Goal: Contribute content

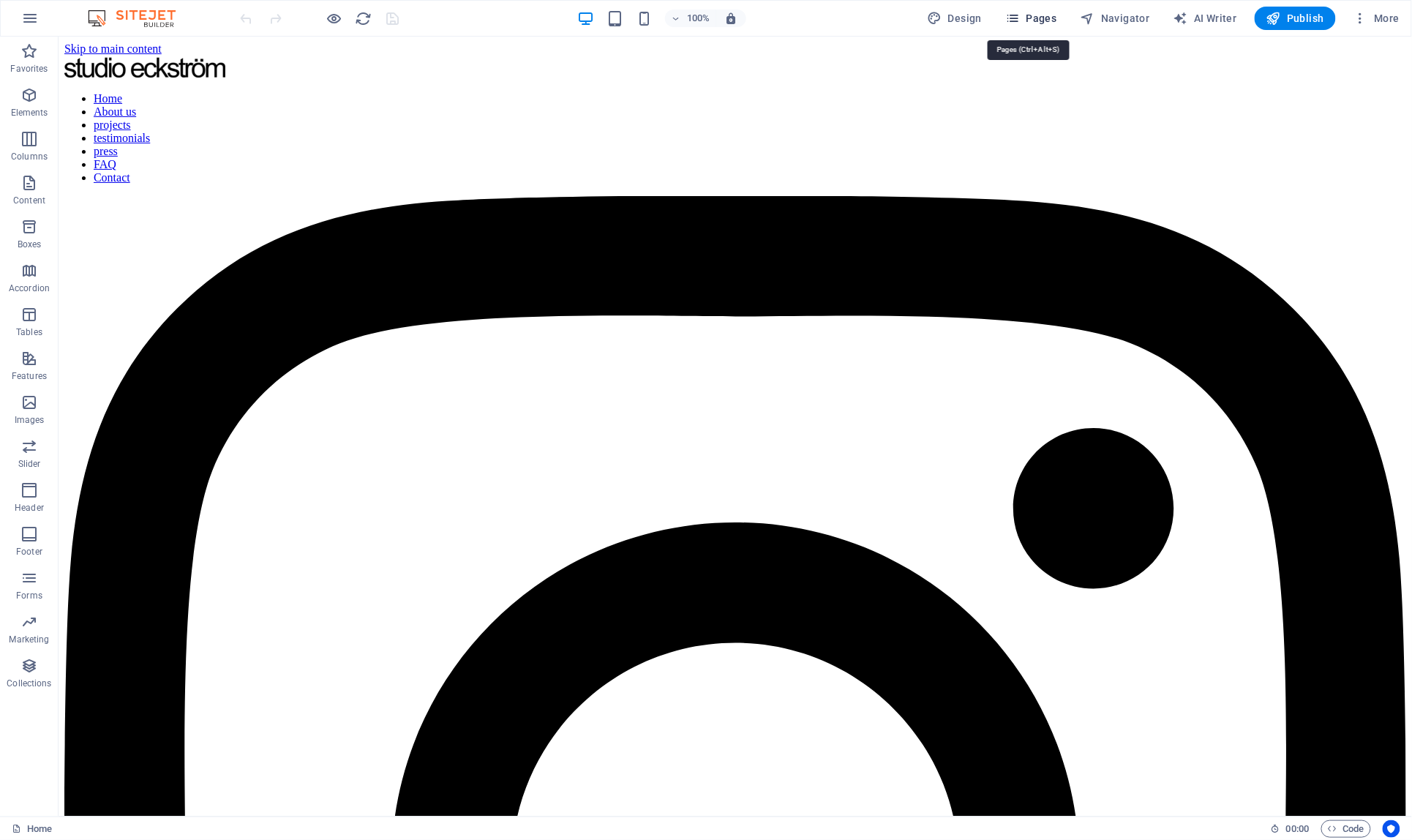
click at [1036, 16] on span "Pages" at bounding box center [1030, 17] width 51 height 15
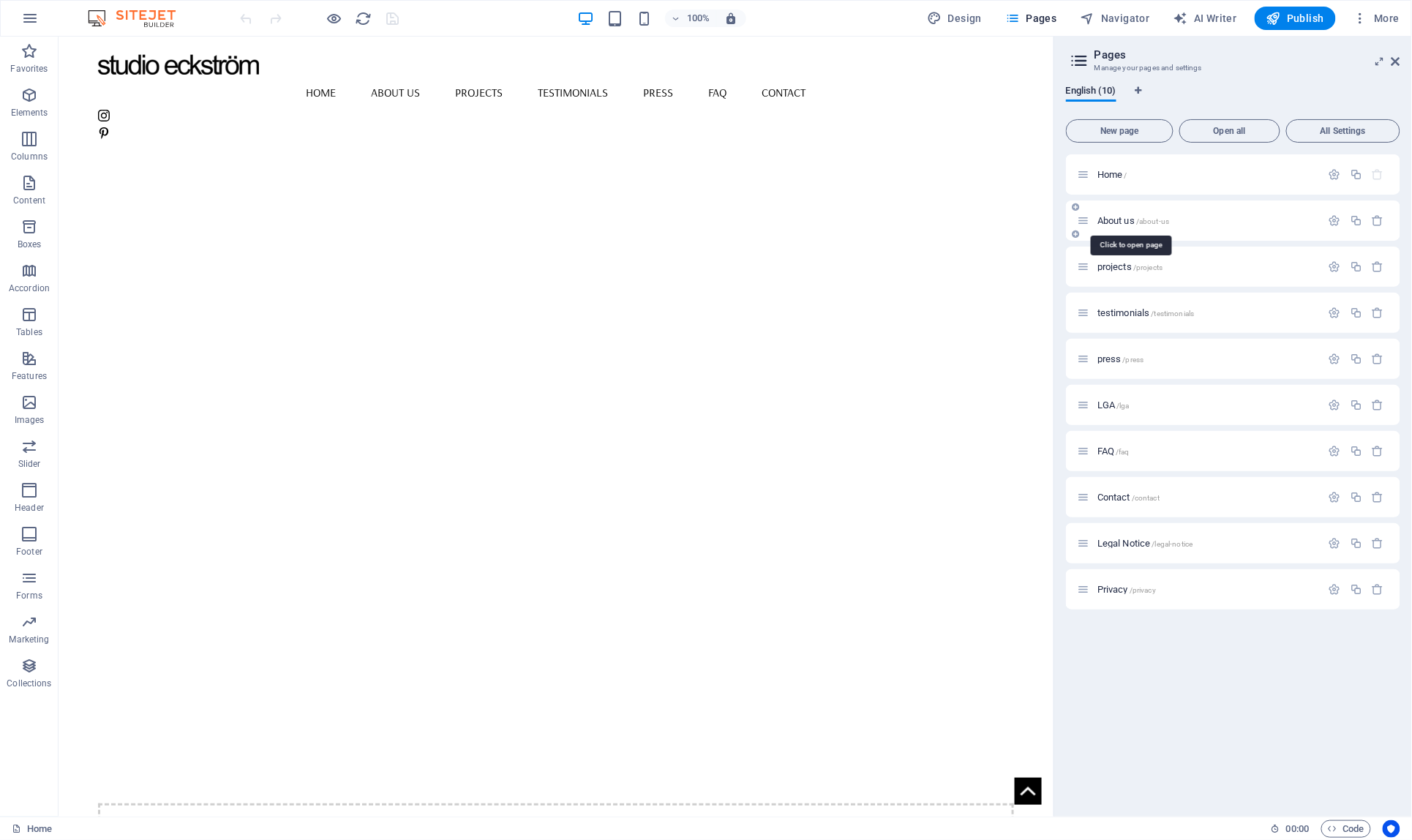
click at [1130, 224] on span "About us /about-us" at bounding box center [1133, 220] width 72 height 11
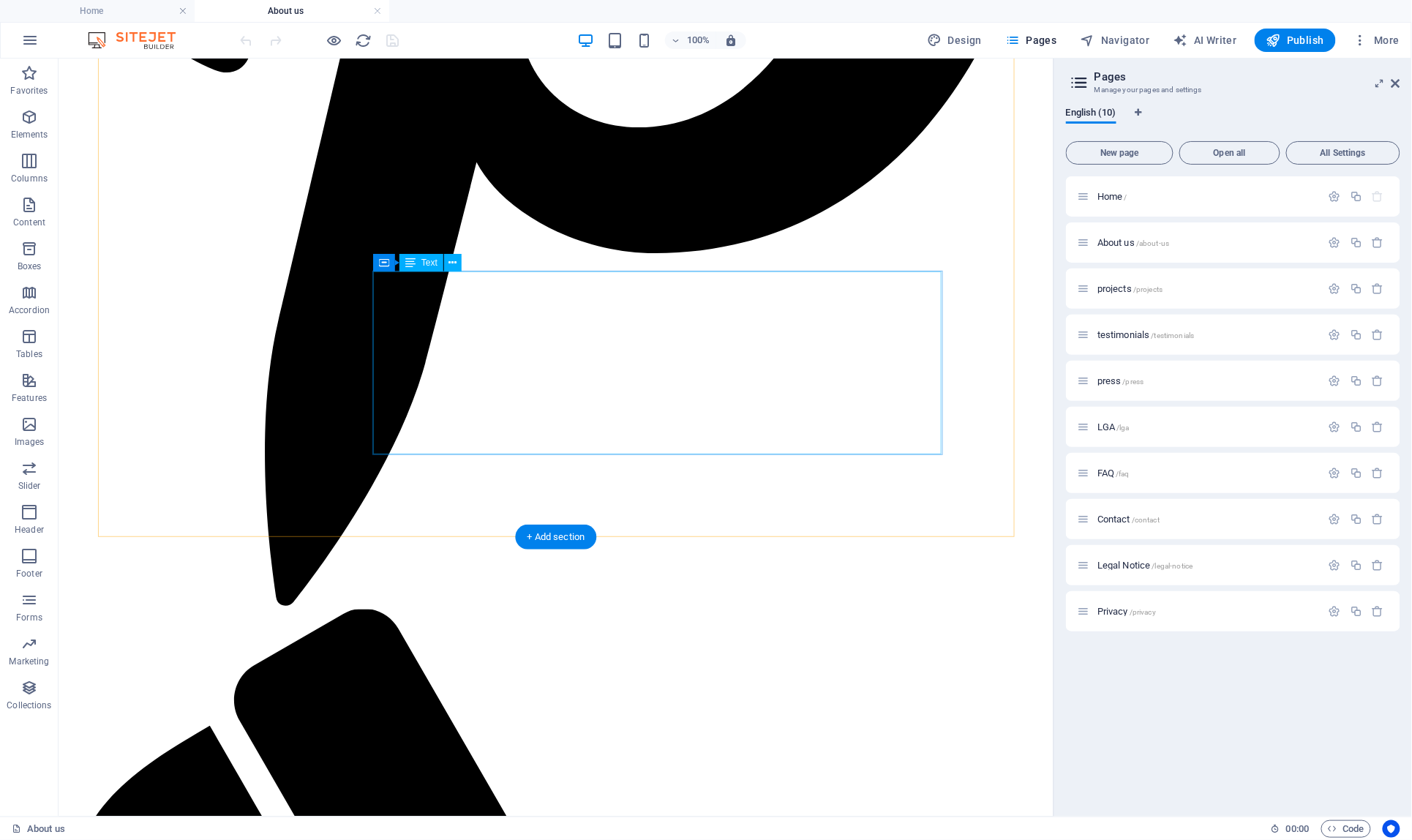
scroll to position [1870, 0]
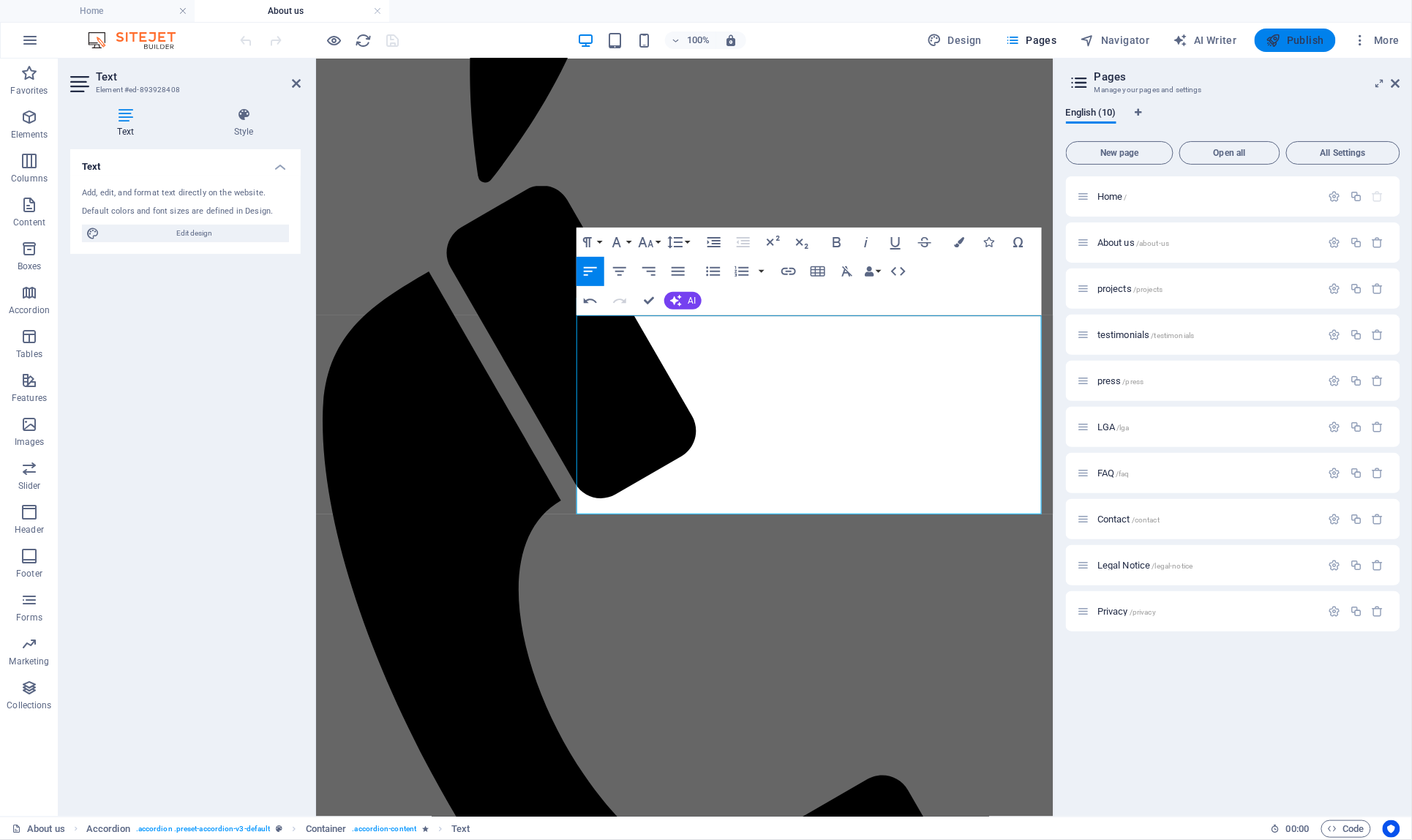
click at [1305, 36] on span "Publish" at bounding box center [1296, 40] width 58 height 15
